Goal: Task Accomplishment & Management: Manage account settings

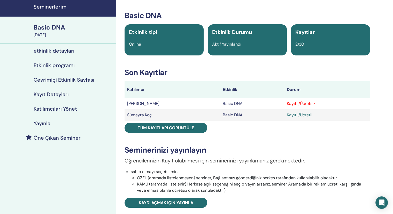
scroll to position [21, 0]
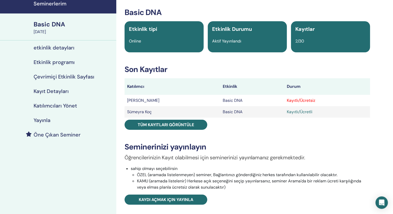
click at [269, 100] on div "Kayıtlı/Ücretsiz" at bounding box center [327, 100] width 81 height 6
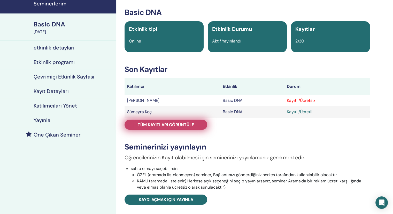
click at [200, 124] on link "Tüm kayıtları görüntüle" at bounding box center [166, 124] width 83 height 10
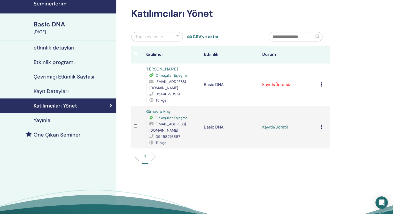
click at [269, 84] on icon at bounding box center [322, 84] width 2 height 4
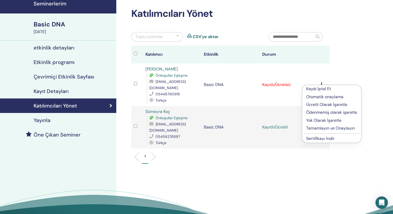
click at [269, 105] on p "Ücretli Olarak İşaretle" at bounding box center [331, 104] width 51 height 6
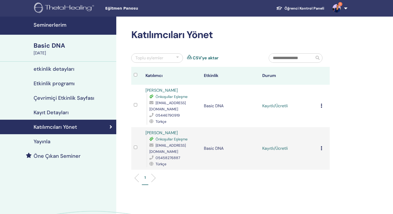
scroll to position [21, 0]
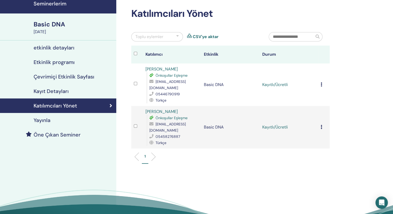
click at [322, 83] on div "Kaydı İptal Et Otomatik onaylama Ücretli Olarak İşaretle Ödenmemiş olarak işare…" at bounding box center [324, 84] width 6 height 6
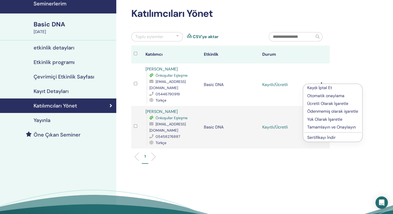
click at [368, 49] on div "Katılımcıları Yönet Toplu eylemler CSV'ye aktar Katılımcı Etkinlik Durum Derya …" at bounding box center [247, 118] width 262 height 246
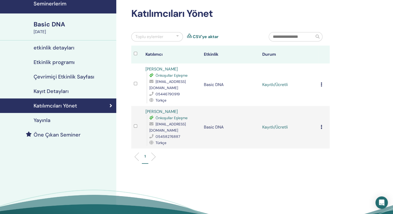
drag, startPoint x: 55, startPoint y: 27, endPoint x: 69, endPoint y: 30, distance: 14.6
click at [55, 27] on div "Basic DNA" at bounding box center [74, 24] width 80 height 9
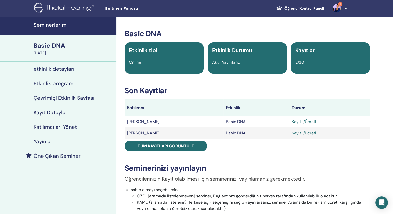
click at [338, 8] on img at bounding box center [337, 8] width 8 height 8
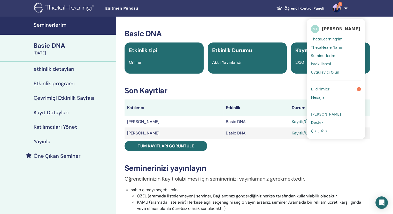
click at [356, 85] on link "Bildirimler 1" at bounding box center [336, 89] width 50 height 8
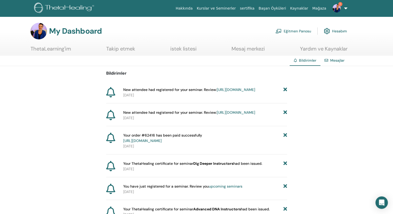
drag, startPoint x: 296, startPoint y: 31, endPoint x: 303, endPoint y: 32, distance: 6.8
click at [296, 31] on link "Eğitmen Panosu" at bounding box center [294, 30] width 36 height 11
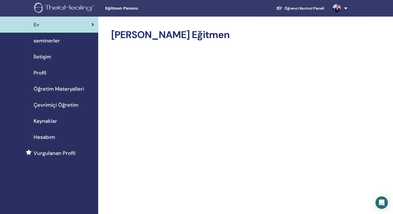
click at [42, 41] on span "seminerler" at bounding box center [47, 41] width 26 height 8
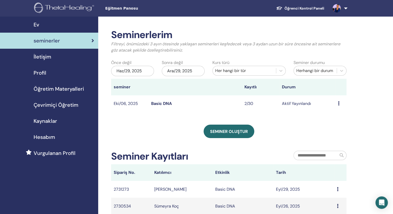
click at [155, 104] on link "Basic DNA" at bounding box center [161, 103] width 21 height 5
